Goal: Transaction & Acquisition: Obtain resource

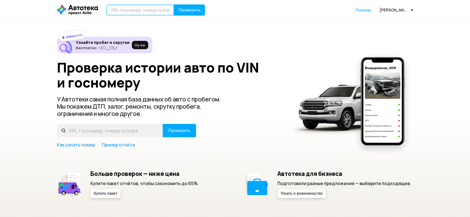
click at [156, 9] on input "text" at bounding box center [140, 9] width 68 height 11
type input "Е926КО198"
click at [189, 8] on span "Проверить" at bounding box center [189, 10] width 22 height 4
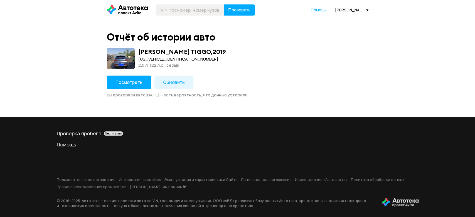
click at [164, 81] on span "Обновить" at bounding box center [174, 82] width 22 height 6
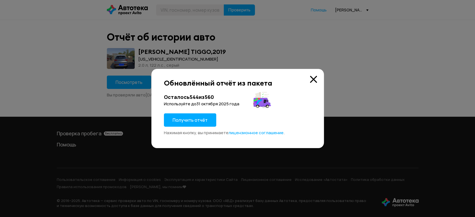
click at [198, 122] on span "Получить отчёт" at bounding box center [190, 120] width 35 height 6
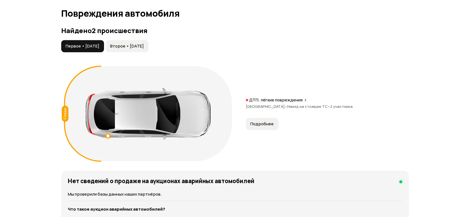
scroll to position [618, 0]
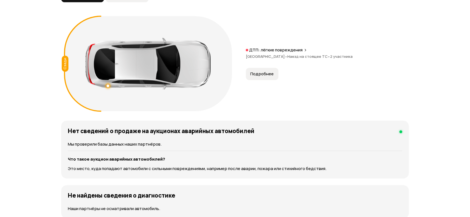
click at [271, 71] on button "Подробнее" at bounding box center [262, 74] width 33 height 12
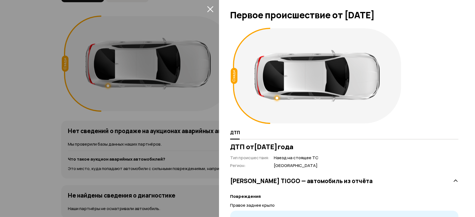
click at [154, 66] on div at bounding box center [237, 108] width 475 height 217
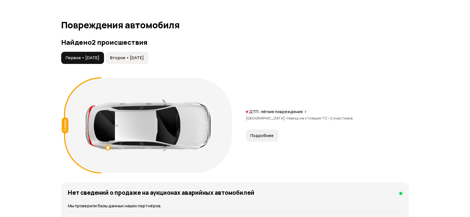
click at [144, 57] on span "Второе • [DATE]" at bounding box center [127, 58] width 34 height 6
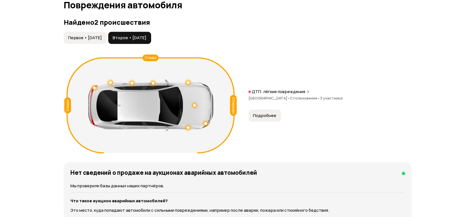
scroll to position [587, 0]
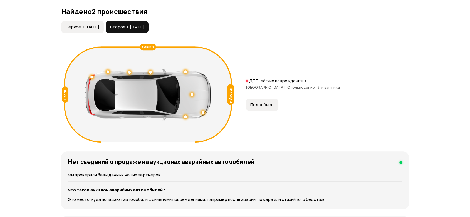
click at [252, 107] on span "Подробнее" at bounding box center [261, 105] width 23 height 6
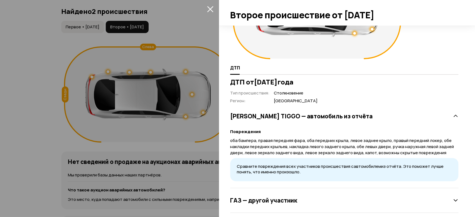
scroll to position [34, 0]
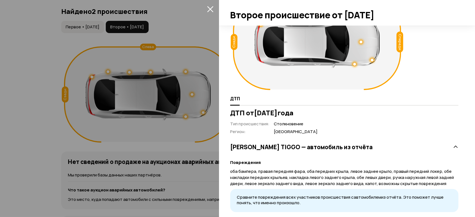
drag, startPoint x: 289, startPoint y: 112, endPoint x: 304, endPoint y: 112, distance: 14.5
click at [304, 112] on h3 "ДТП от [DATE]" at bounding box center [344, 113] width 228 height 8
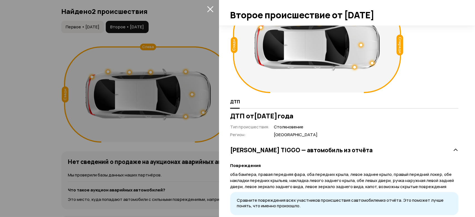
scroll to position [93, 0]
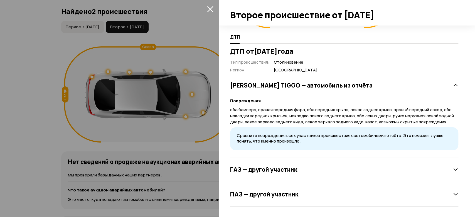
click at [277, 168] on h3 "ГАЗ — другой участник" at bounding box center [263, 169] width 67 height 7
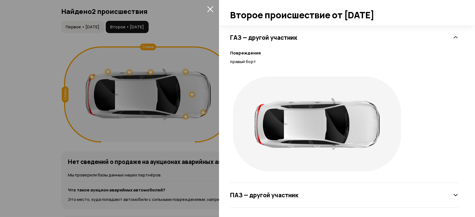
scroll to position [229, 0]
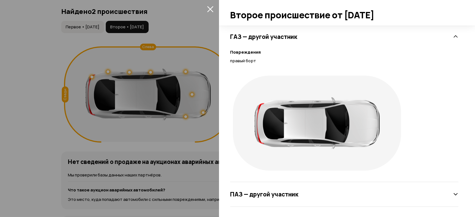
click at [267, 200] on div "ПАЗ — другой участник" at bounding box center [344, 194] width 228 height 25
click at [269, 191] on h3 "ПАЗ — другой участник" at bounding box center [264, 194] width 68 height 7
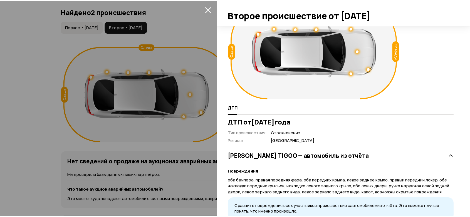
scroll to position [0, 0]
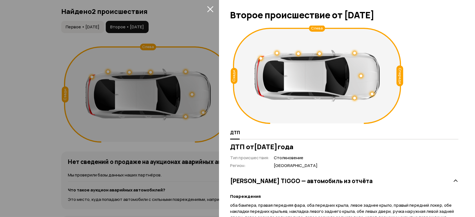
click at [209, 8] on icon "закрыть" at bounding box center [210, 9] width 6 height 6
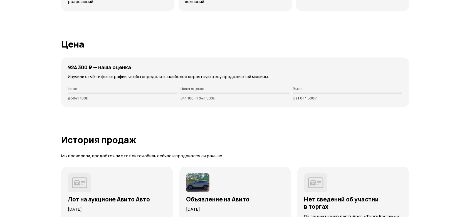
scroll to position [1391, 0]
